Goal: Check status: Check status

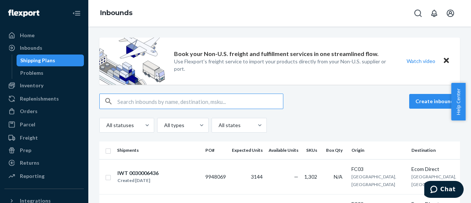
scroll to position [110, 0]
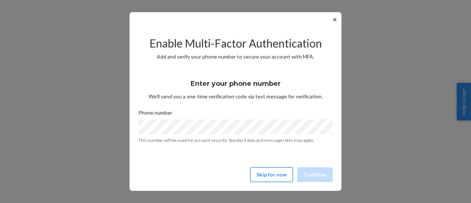
click at [279, 177] on button "Skip for now" at bounding box center [271, 174] width 43 height 15
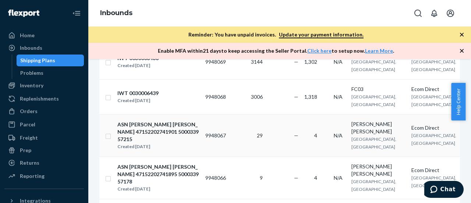
scroll to position [294, 0]
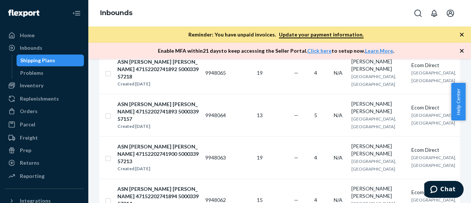
drag, startPoint x: 469, startPoint y: 110, endPoint x: 468, endPoint y: 79, distance: 30.9
click at [468, 79] on body "Home Inbounds Shipping Plans Problems Inventory Products Branded Packaging Repl…" at bounding box center [235, 101] width 471 height 203
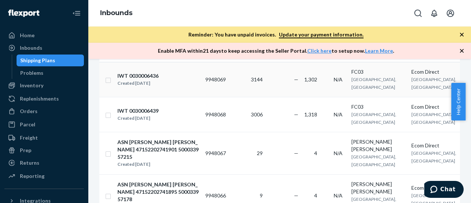
scroll to position [136, 0]
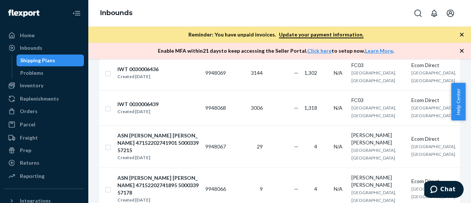
drag, startPoint x: 22, startPoint y: 46, endPoint x: 37, endPoint y: 63, distance: 22.7
click at [22, 46] on div "Inbounds" at bounding box center [31, 47] width 22 height 7
click at [36, 49] on div "Inbounds" at bounding box center [31, 47] width 22 height 7
click at [38, 47] on div "Inbounds" at bounding box center [31, 47] width 22 height 7
click at [37, 47] on div "Inbounds" at bounding box center [31, 47] width 22 height 7
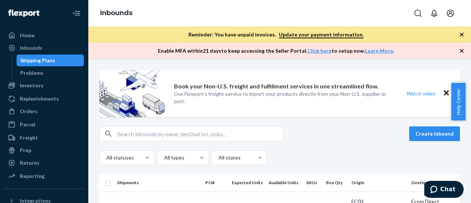
scroll to position [74, 0]
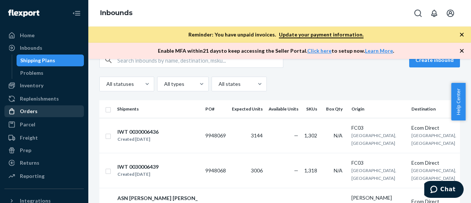
click at [36, 111] on div "Orders" at bounding box center [29, 110] width 18 height 7
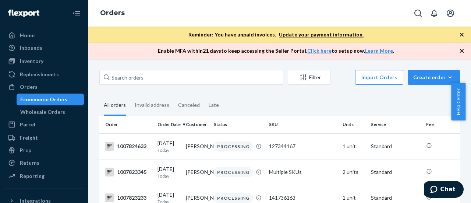
click at [245, 106] on fieldset "All orders Invalid address Canceled Late" at bounding box center [279, 105] width 361 height 20
click at [25, 84] on div "Orders" at bounding box center [29, 86] width 18 height 7
click at [29, 89] on div "Orders" at bounding box center [29, 86] width 18 height 7
click at [29, 50] on div "Inbounds" at bounding box center [31, 47] width 22 height 7
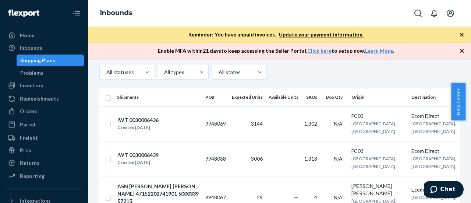
scroll to position [37, 0]
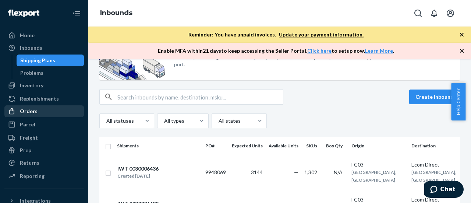
click at [27, 110] on div "Orders" at bounding box center [29, 110] width 18 height 7
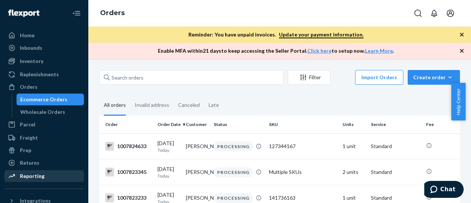
click at [34, 179] on div "Reporting" at bounding box center [32, 175] width 25 height 7
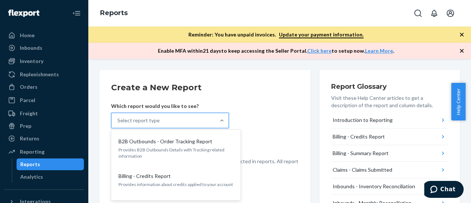
click at [156, 117] on div "Select report type" at bounding box center [138, 120] width 42 height 7
click at [118, 117] on input "option B2B Outbounds - Order Tracking Report focused, 1 of 26. 26 results avail…" at bounding box center [117, 120] width 1 height 7
type input "orders"
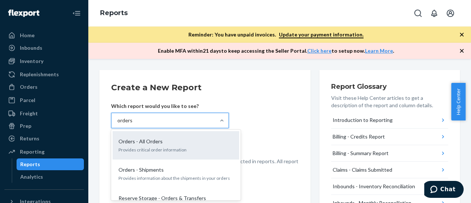
click at [164, 142] on div "Orders - All Orders" at bounding box center [175, 141] width 118 height 7
click at [133, 124] on input "orders" at bounding box center [124, 120] width 15 height 7
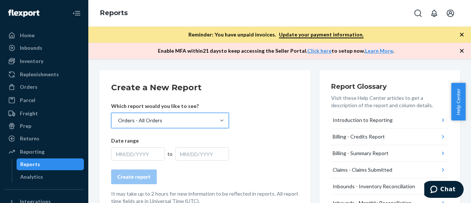
click at [155, 156] on div "MM/DD/YYYY" at bounding box center [138, 153] width 54 height 13
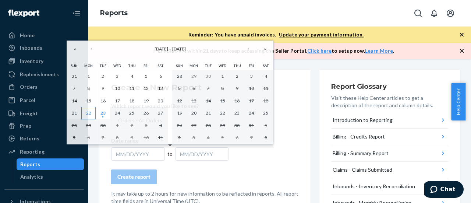
click at [90, 112] on abbr "22" at bounding box center [88, 113] width 5 height 6
drag, startPoint x: 105, startPoint y: 113, endPoint x: 107, endPoint y: 118, distance: 5.9
click at [105, 113] on abbr "23" at bounding box center [102, 113] width 5 height 6
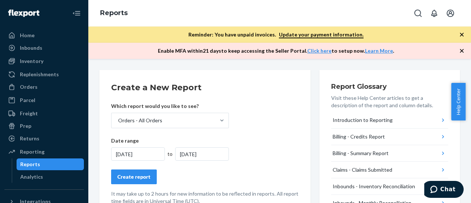
click at [141, 176] on div "Create report" at bounding box center [133, 176] width 33 height 7
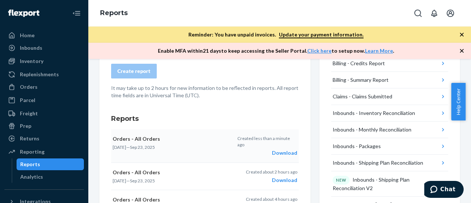
scroll to position [74, 0]
click at [285, 153] on div "Download" at bounding box center [267, 152] width 60 height 7
click at [20, 89] on div "Orders" at bounding box center [29, 86] width 18 height 7
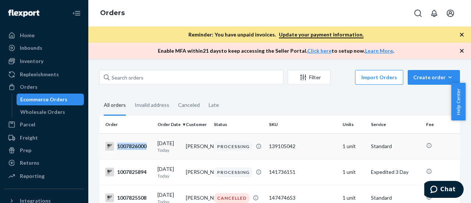
drag, startPoint x: 150, startPoint y: 149, endPoint x: 146, endPoint y: 151, distance: 3.8
click at [146, 151] on td "1007826000" at bounding box center [126, 146] width 55 height 26
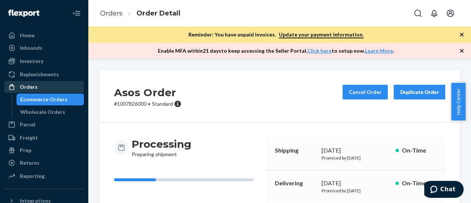
click at [36, 84] on div "Orders" at bounding box center [44, 87] width 78 height 10
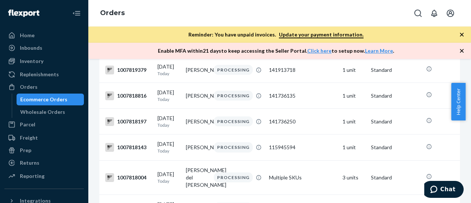
scroll to position [797, 0]
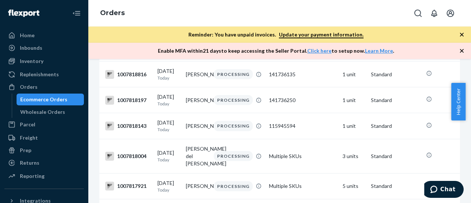
drag, startPoint x: 467, startPoint y: 105, endPoint x: 471, endPoint y: 95, distance: 11.3
click at [471, 95] on div "Help Center" at bounding box center [461, 102] width 20 height 38
drag, startPoint x: 469, startPoint y: 106, endPoint x: 470, endPoint y: 66, distance: 40.5
click at [471, 67] on body "Home Inbounds Shipping Plans Problems Inventory Products Branded Packaging Repl…" at bounding box center [235, 101] width 471 height 203
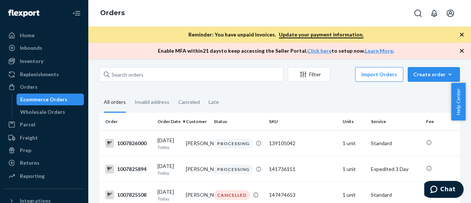
scroll to position [0, 0]
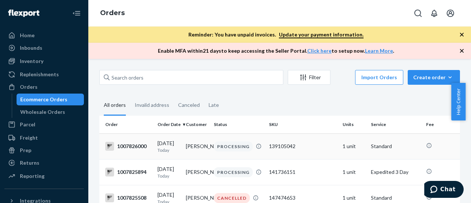
click at [145, 151] on div "1007826000" at bounding box center [128, 146] width 46 height 9
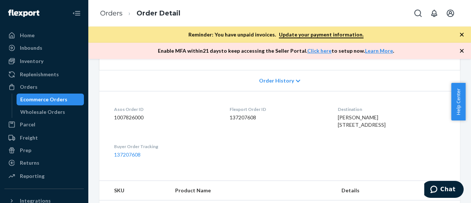
scroll to position [110, 0]
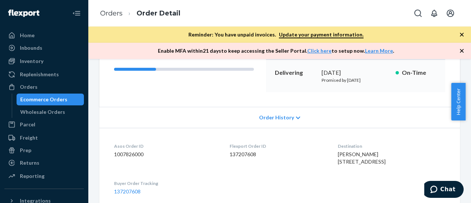
click at [279, 115] on span "Order History" at bounding box center [276, 117] width 35 height 7
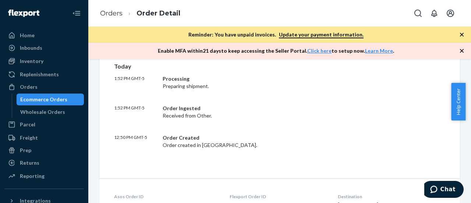
scroll to position [184, 0]
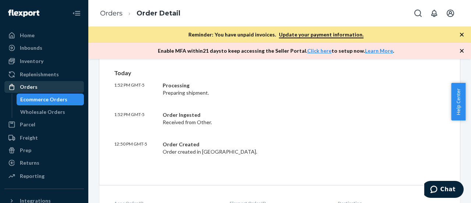
click at [27, 87] on div "Orders" at bounding box center [29, 86] width 18 height 7
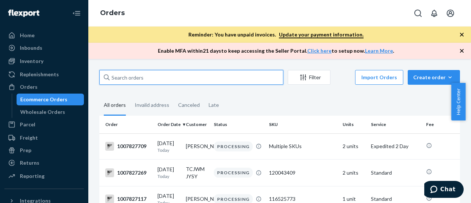
drag, startPoint x: 144, startPoint y: 76, endPoint x: 149, endPoint y: 76, distance: 5.2
click at [144, 76] on input "text" at bounding box center [191, 77] width 184 height 15
type input "IWT"
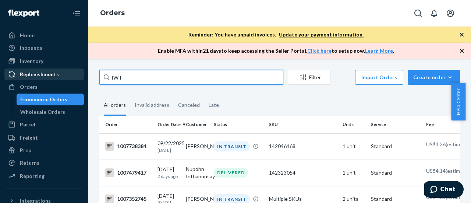
click at [56, 70] on div "Home Inbounds Shipping Plans Problems Inventory Products Branded Packaging Repl…" at bounding box center [235, 101] width 471 height 203
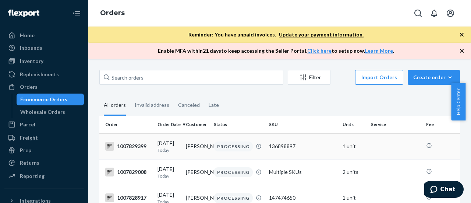
click at [153, 159] on td "1007829399" at bounding box center [126, 146] width 55 height 26
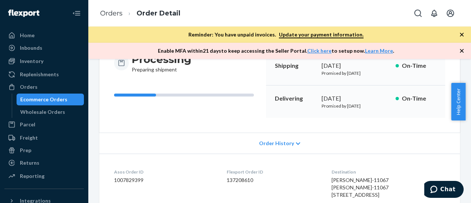
scroll to position [110, 0]
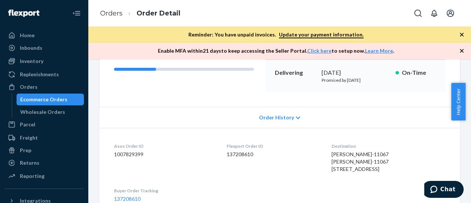
click at [274, 119] on span "Order History" at bounding box center [276, 117] width 35 height 7
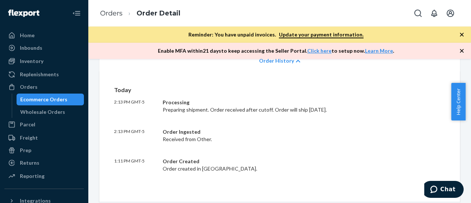
scroll to position [184, 0]
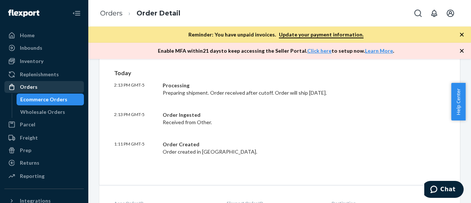
drag, startPoint x: 30, startPoint y: 89, endPoint x: 34, endPoint y: 90, distance: 4.1
click at [30, 89] on div "Orders" at bounding box center [29, 86] width 18 height 7
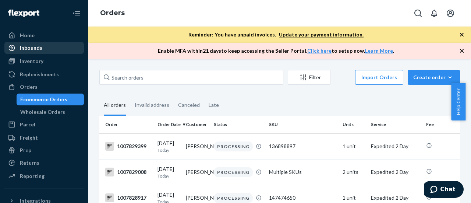
click at [27, 49] on div "Inbounds" at bounding box center [31, 47] width 22 height 7
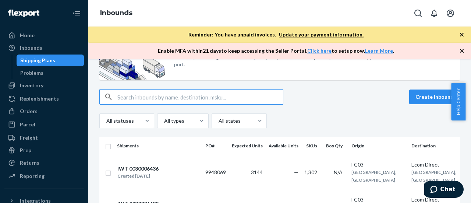
scroll to position [37, 0]
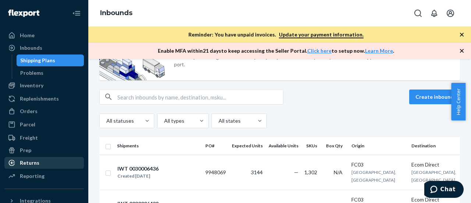
click at [32, 161] on div "Returns" at bounding box center [30, 162] width 20 height 7
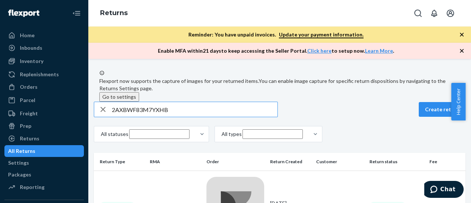
type input "2AXBWF83M7YXHB"
click at [185, 202] on div "2AXBWF83M7YXHB" at bounding box center [175, 206] width 51 height 7
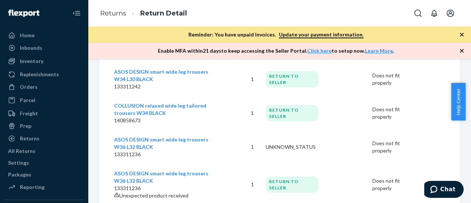
scroll to position [220, 0]
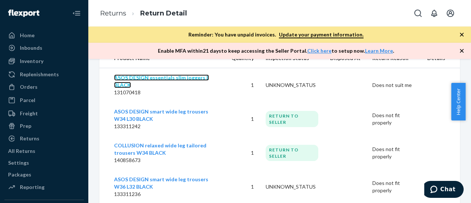
click at [168, 88] on link "ASOS DESIGN essentials slim joggers L BLACK" at bounding box center [161, 81] width 95 height 14
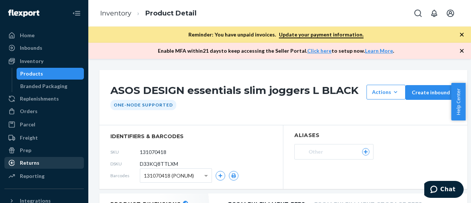
click at [32, 162] on div "Returns" at bounding box center [30, 162] width 20 height 7
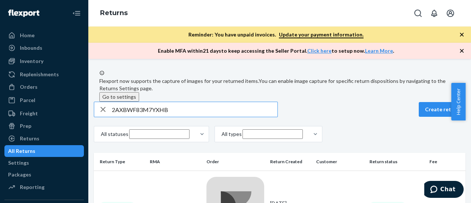
scroll to position [44, 0]
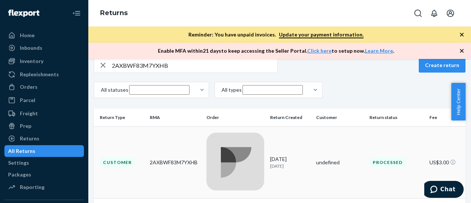
click at [133, 158] on div "Customer" at bounding box center [117, 162] width 35 height 9
